Goal: Task Accomplishment & Management: Manage account settings

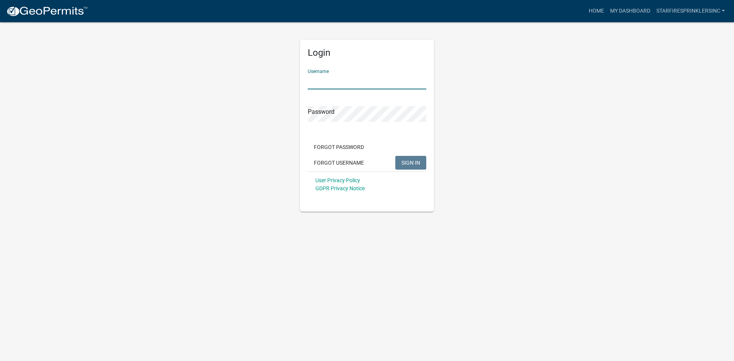
click at [331, 80] on input "Username" at bounding box center [367, 82] width 119 height 16
type input "Starfiresprinklersinc"
click at [395, 156] on button "SIGN IN" at bounding box center [410, 163] width 31 height 14
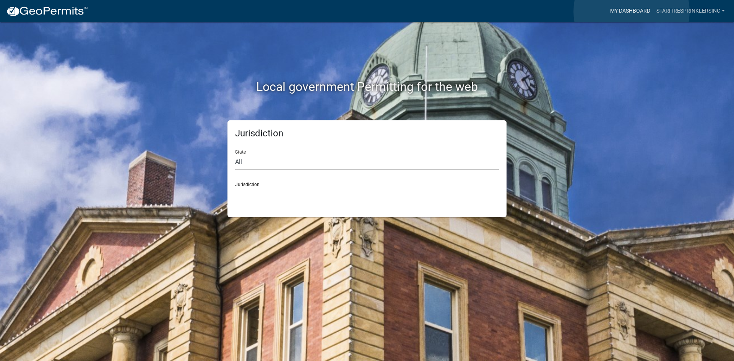
click at [632, 11] on link "My Dashboard" at bounding box center [630, 11] width 46 height 15
